Goal: Navigation & Orientation: Find specific page/section

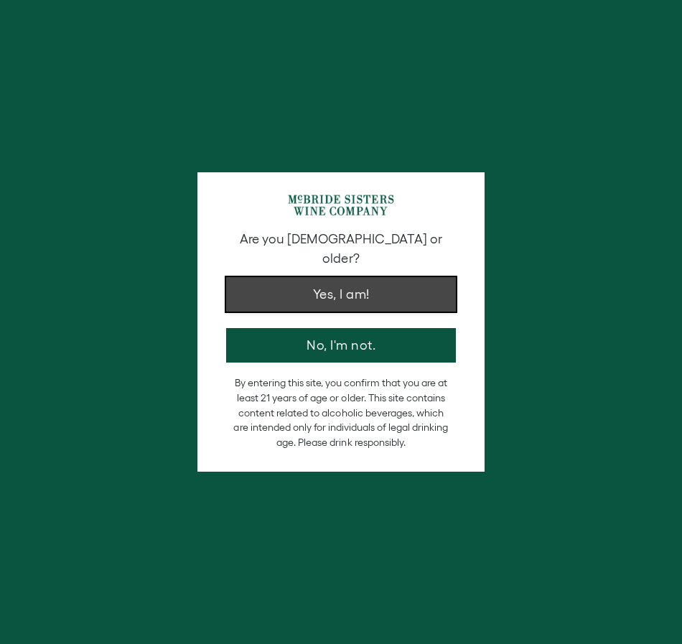
click at [355, 283] on button "Yes, I am!" at bounding box center [341, 294] width 230 height 34
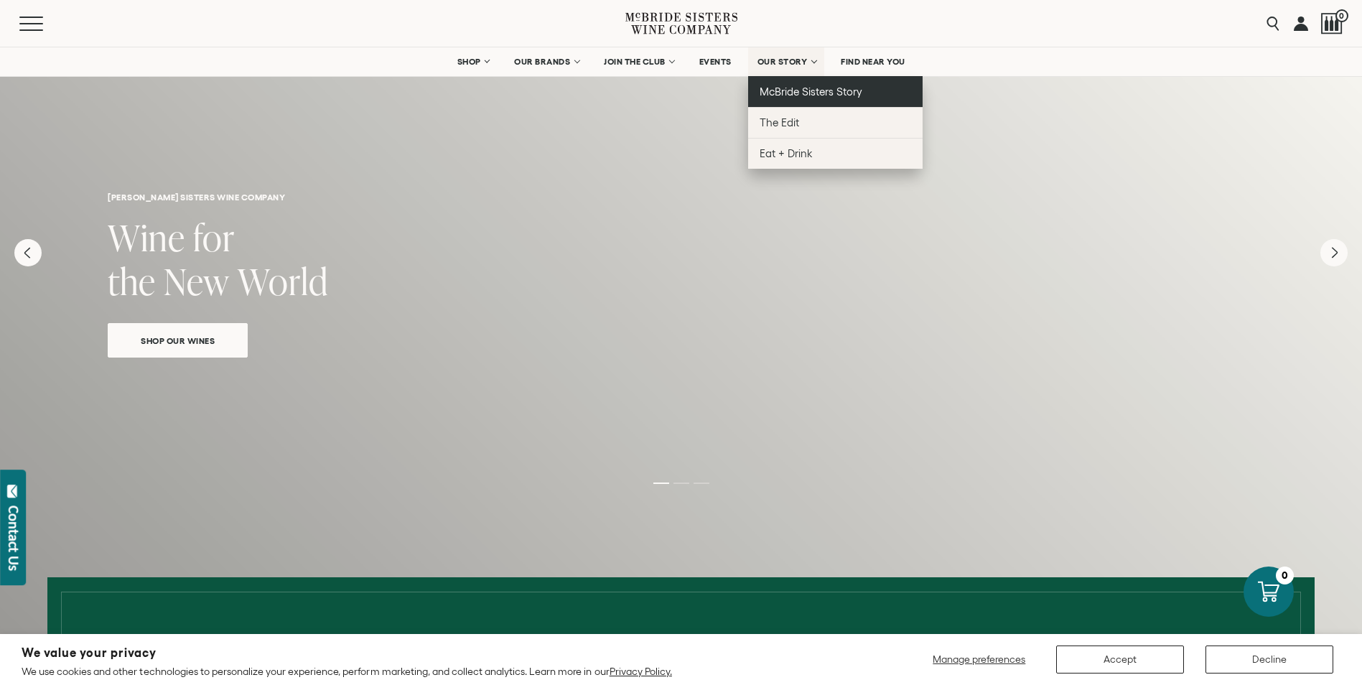
click at [671, 89] on span "McBride Sisters Story" at bounding box center [811, 91] width 103 height 12
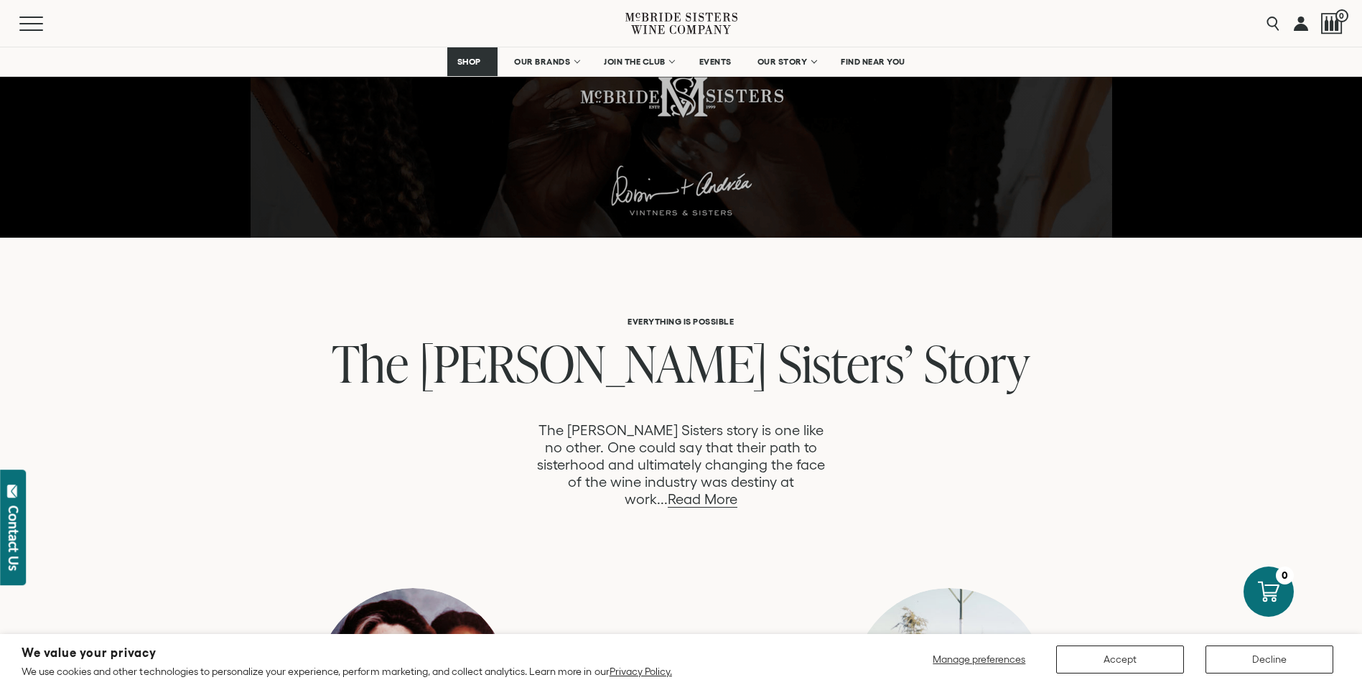
scroll to position [431, 0]
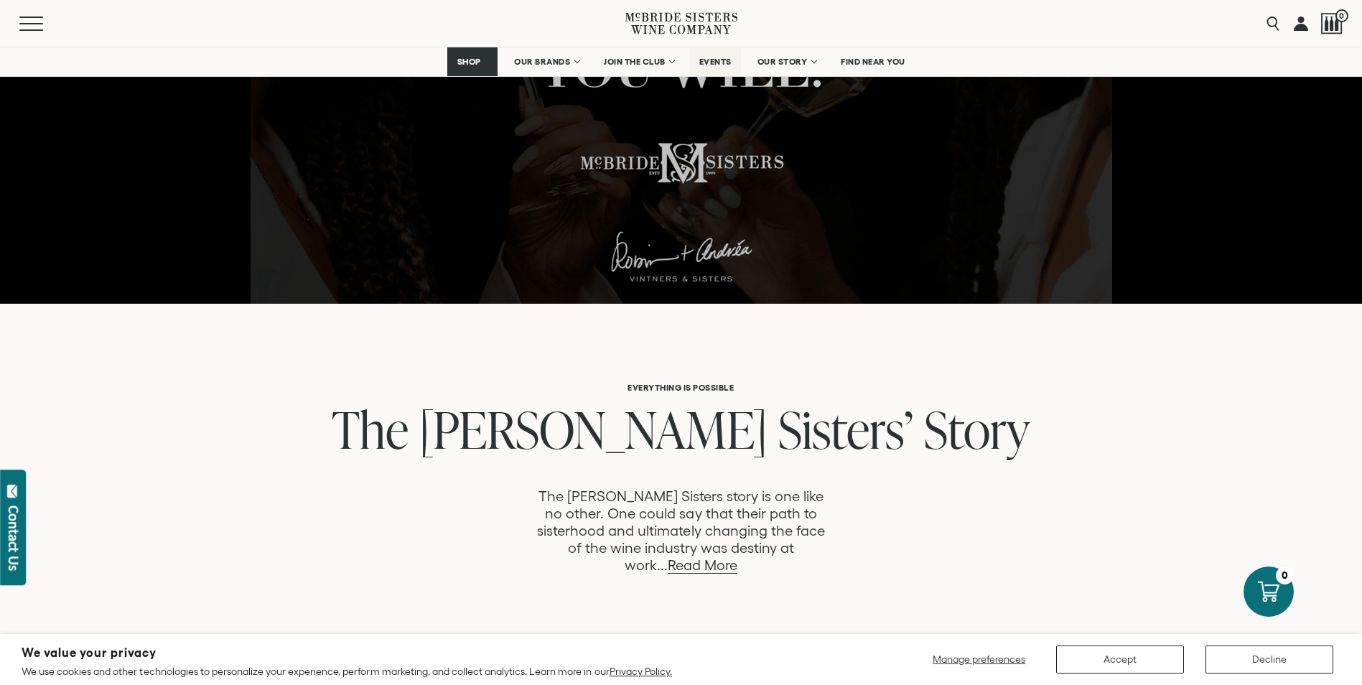
click at [706, 60] on span "EVENTS" at bounding box center [715, 62] width 32 height 10
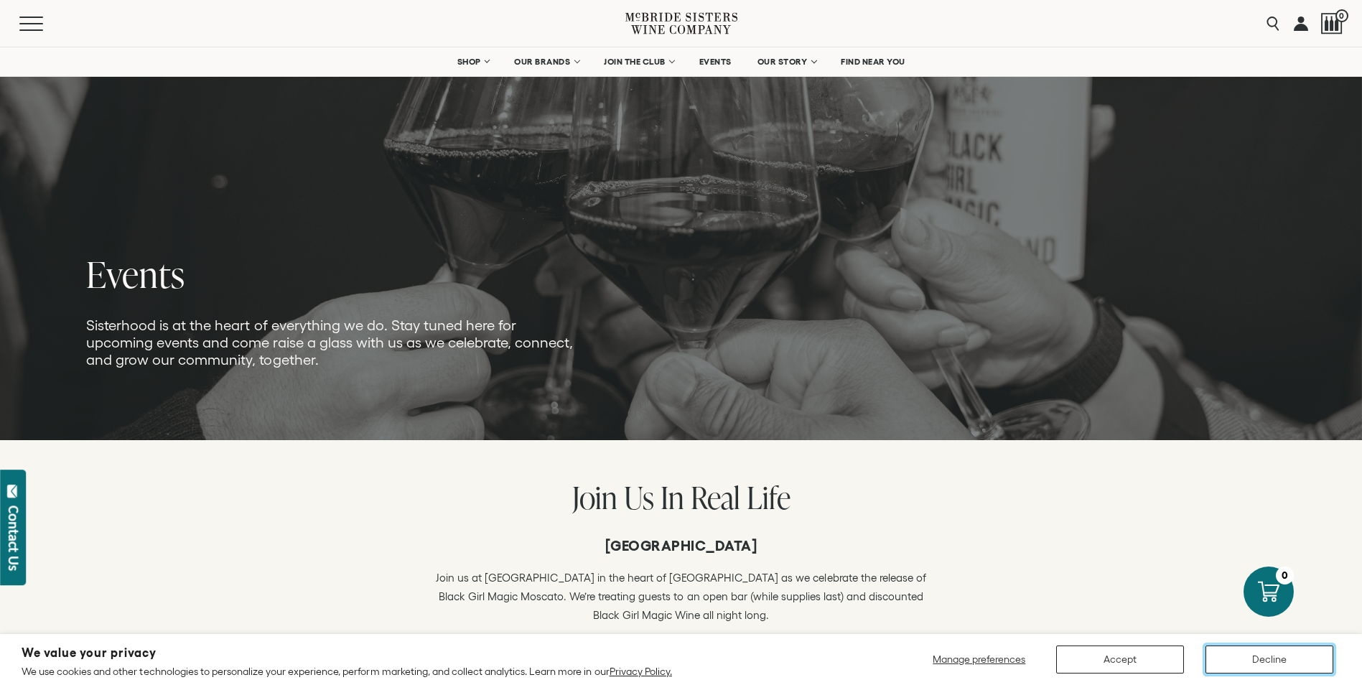
click at [1235, 650] on button "Decline" at bounding box center [1270, 660] width 128 height 28
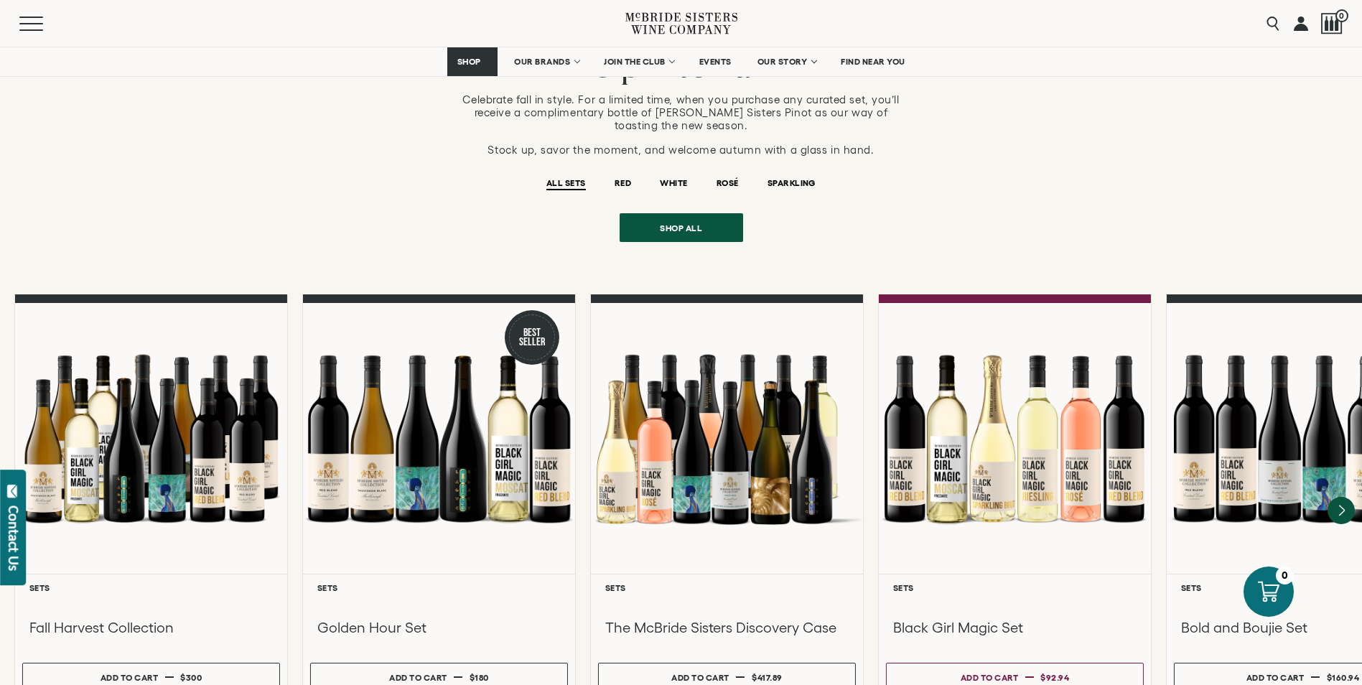
scroll to position [1221, 0]
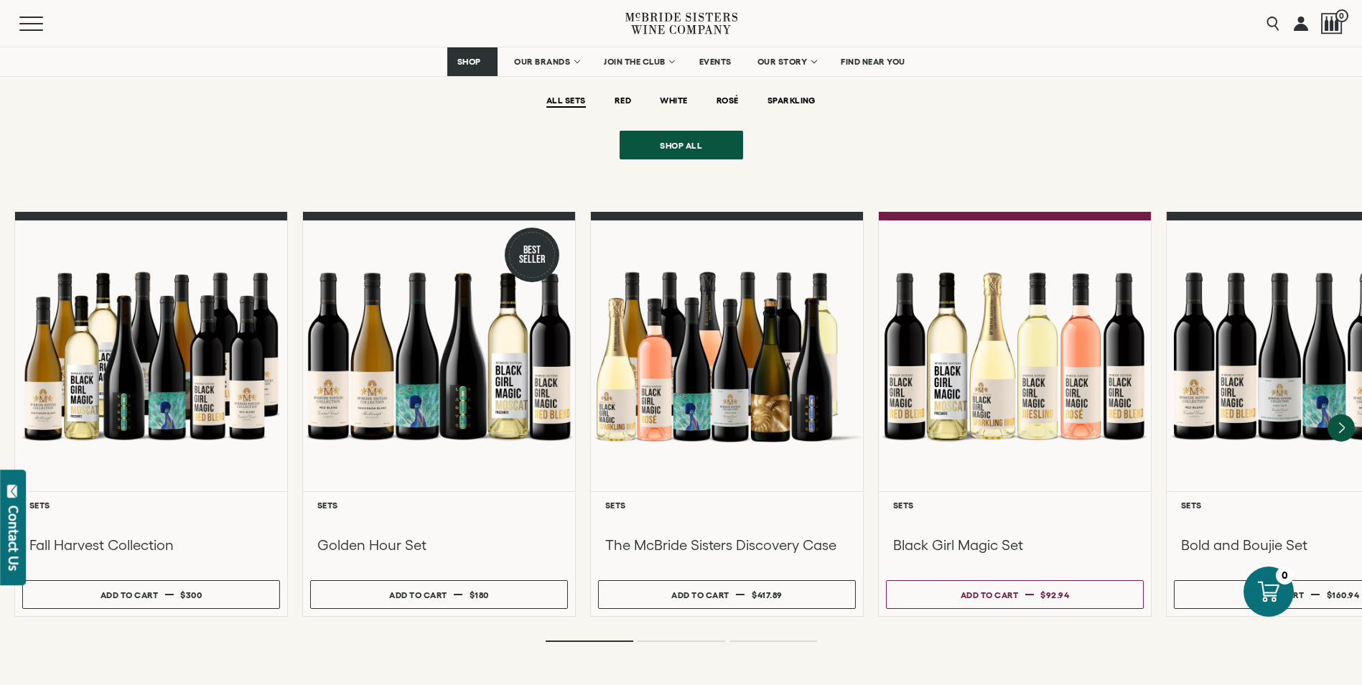
click at [673, 638] on ol at bounding box center [681, 641] width 574 height 6
click at [716, 638] on ol at bounding box center [681, 641] width 574 height 6
click at [702, 641] on li "Page dot 2" at bounding box center [682, 641] width 88 height 1
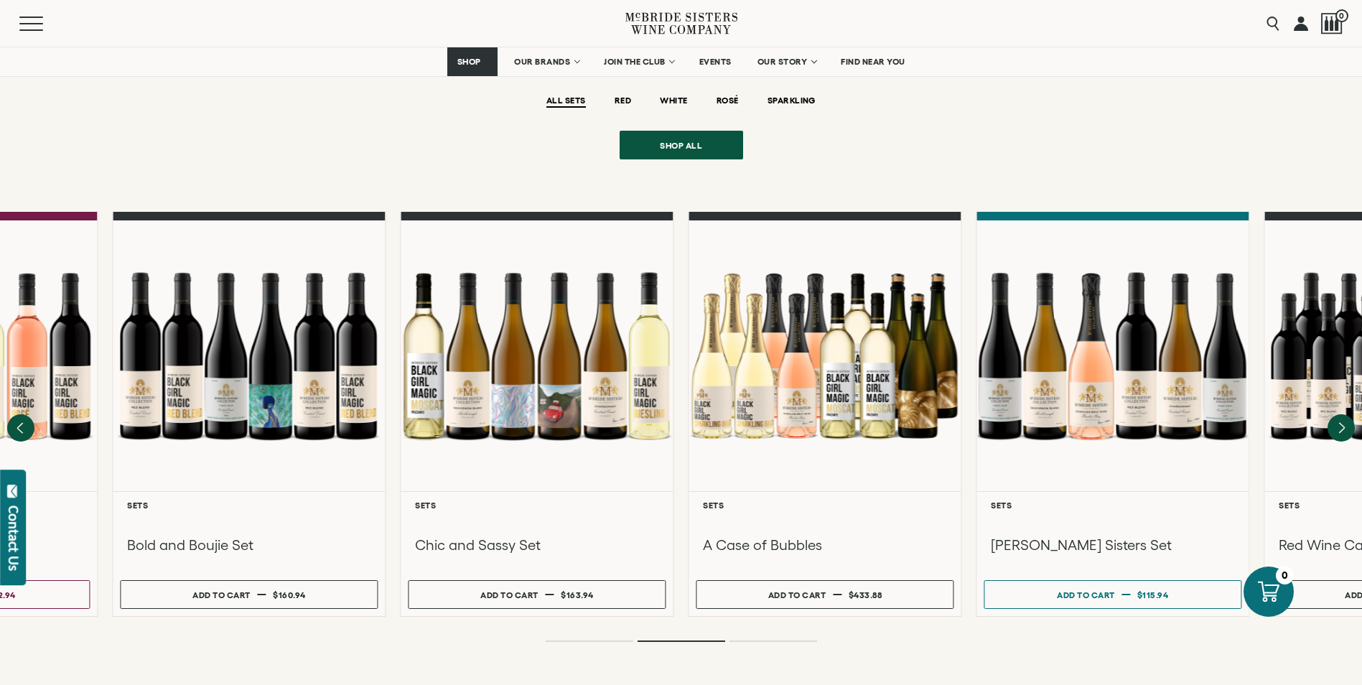
click at [702, 641] on li "Page dot 2" at bounding box center [682, 641] width 88 height 1
click at [779, 638] on ol at bounding box center [681, 641] width 574 height 6
click at [768, 641] on li "Page dot 3" at bounding box center [774, 641] width 88 height 1
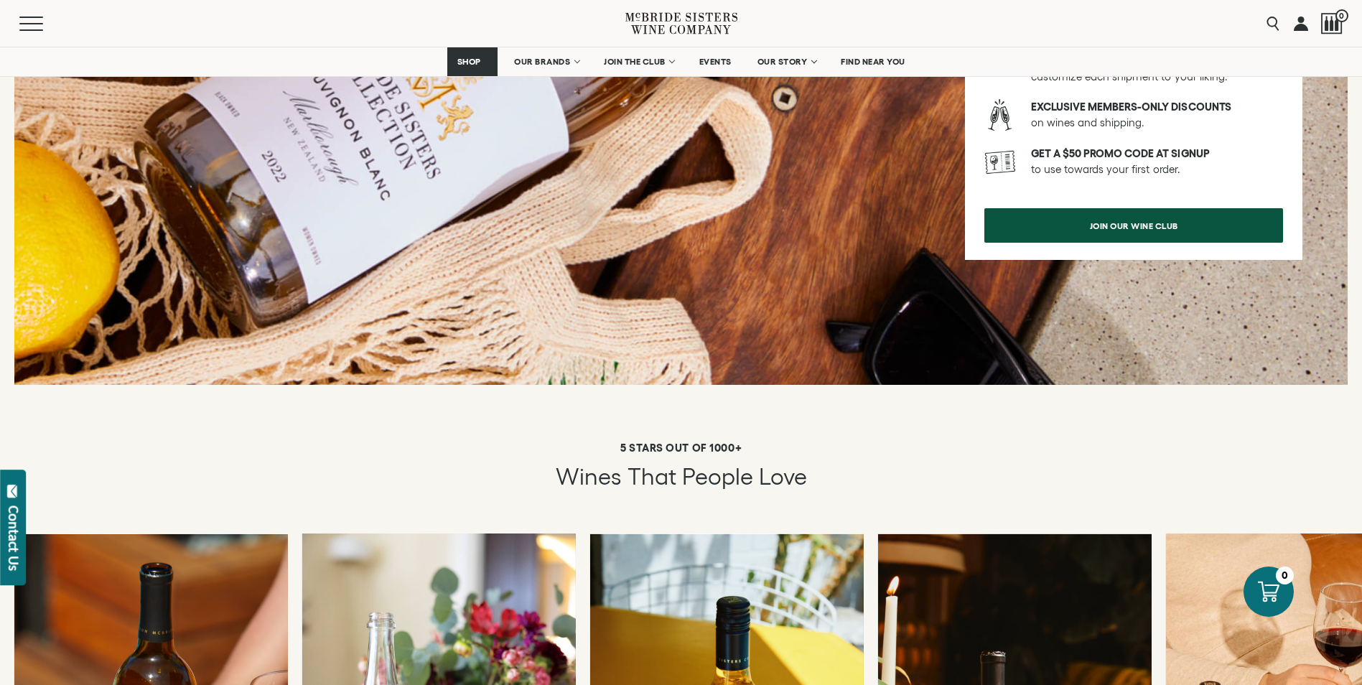
scroll to position [2513, 0]
